Goal: Task Accomplishment & Management: Manage account settings

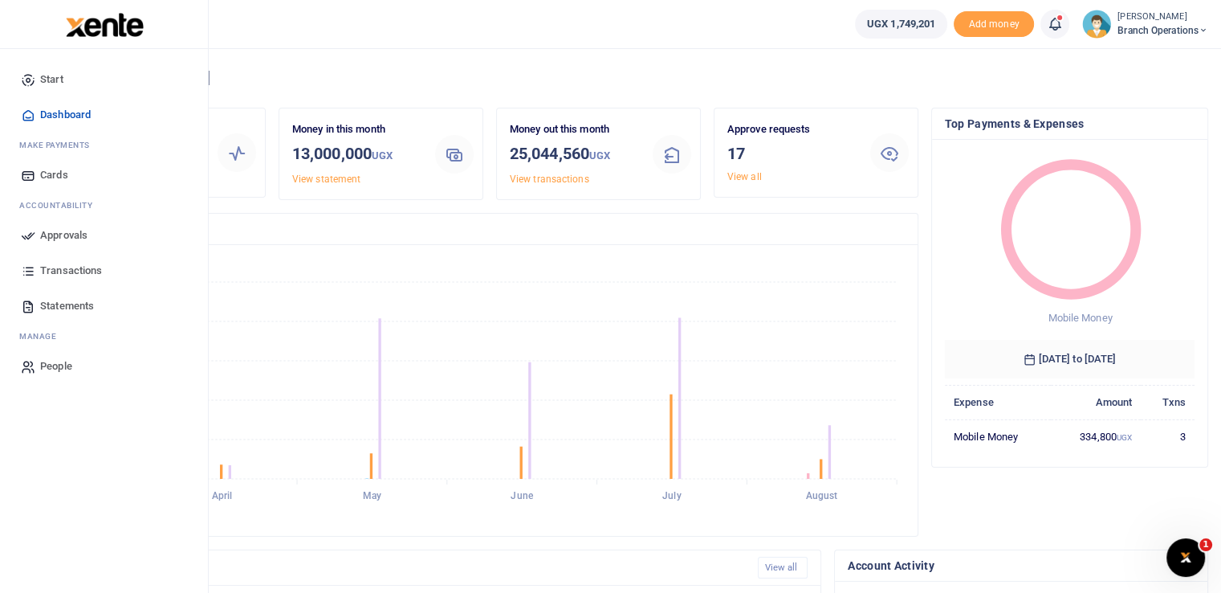
click at [29, 233] on icon at bounding box center [28, 235] width 14 height 14
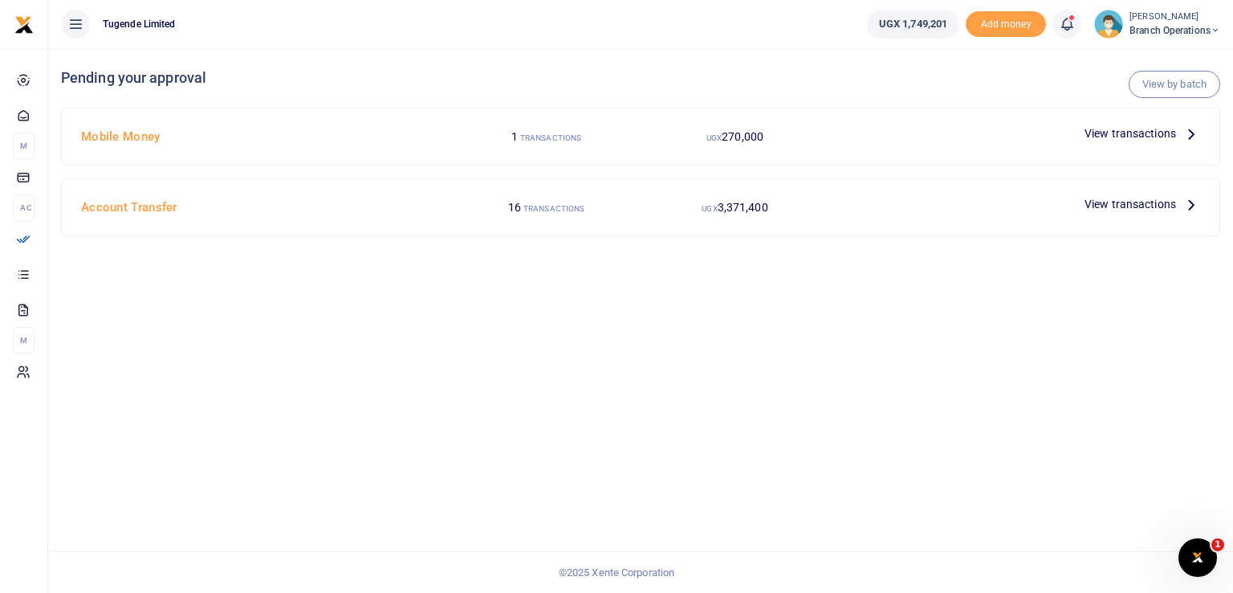
click at [1118, 135] on span "View transactions" at bounding box center [1131, 133] width 92 height 18
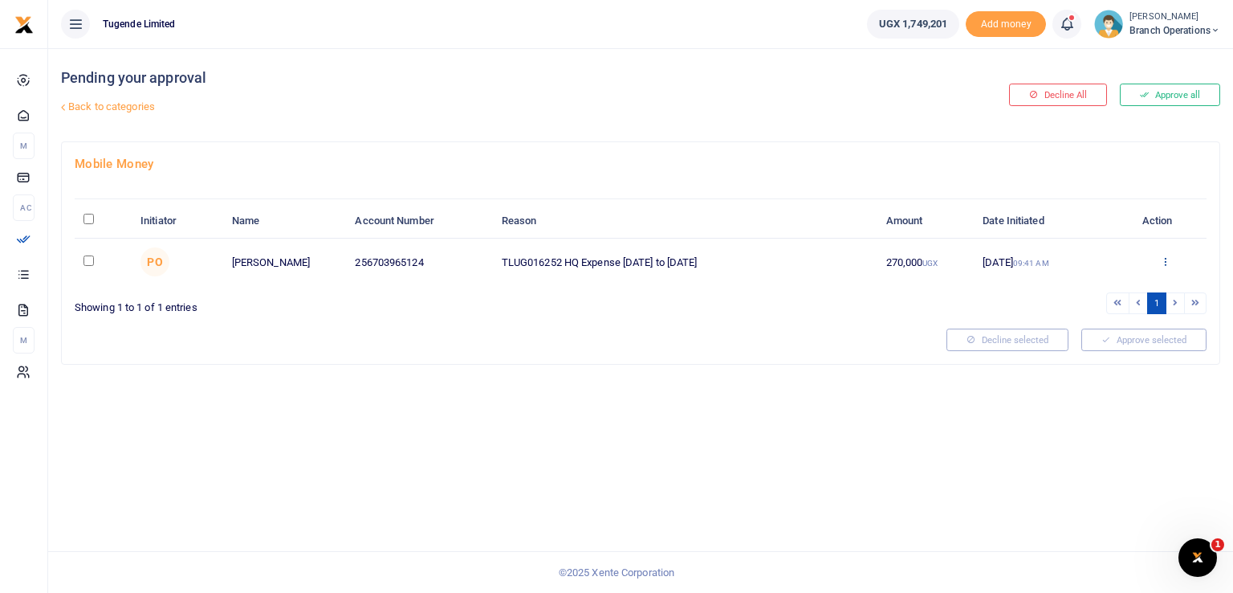
click at [1164, 262] on icon at bounding box center [1165, 260] width 10 height 11
click at [1100, 287] on link "Approve" at bounding box center [1106, 287] width 127 height 22
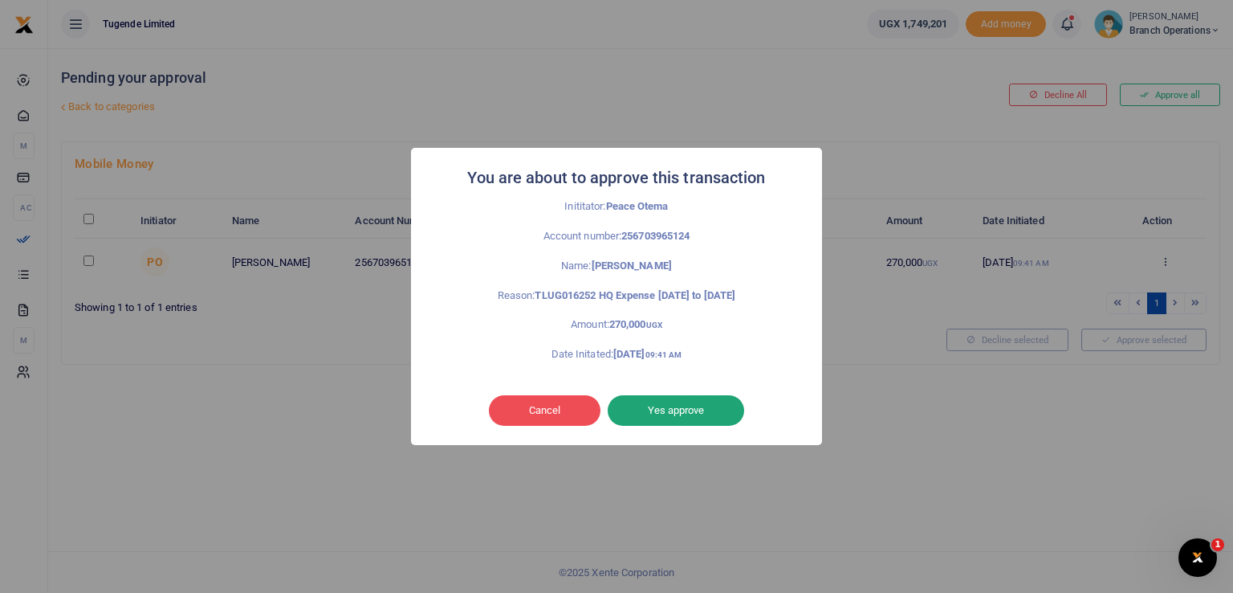
click at [682, 412] on button "Yes approve" at bounding box center [676, 410] width 136 height 31
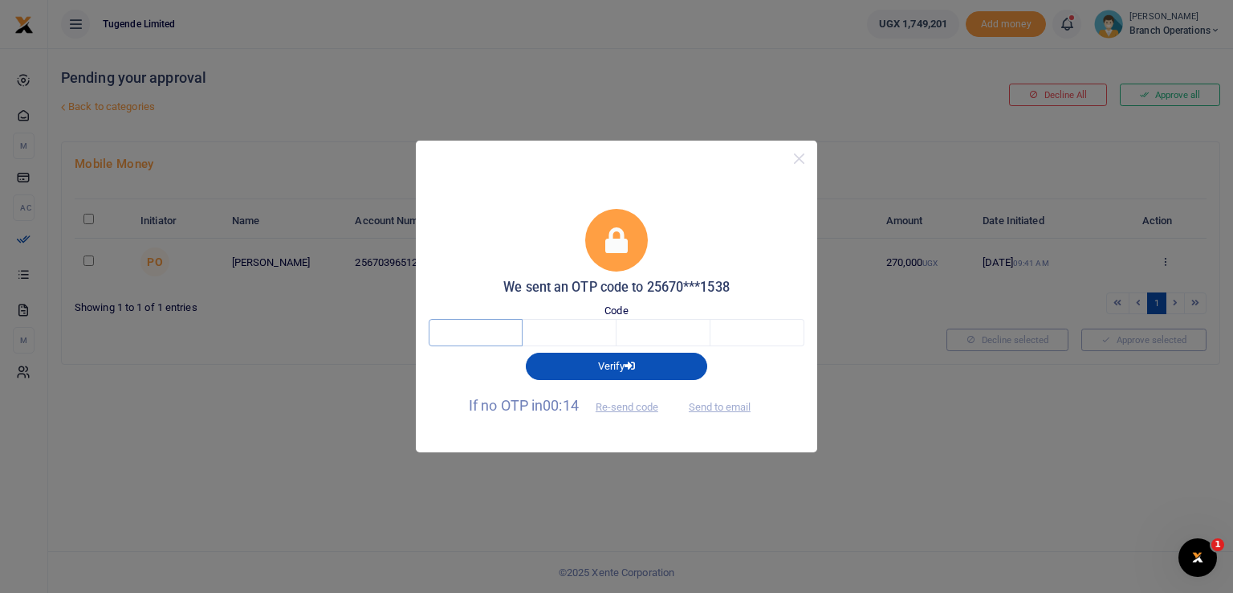
click at [437, 332] on input "text" at bounding box center [476, 332] width 94 height 27
type input "3"
type input "0"
type input "3"
type input "9"
